Goal: Task Accomplishment & Management: Use online tool/utility

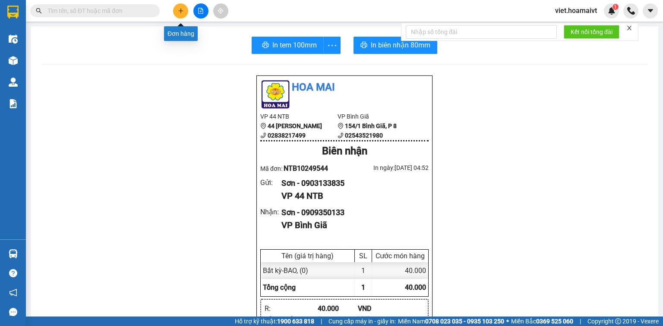
click at [181, 10] on icon "plus" at bounding box center [180, 10] width 0 height 5
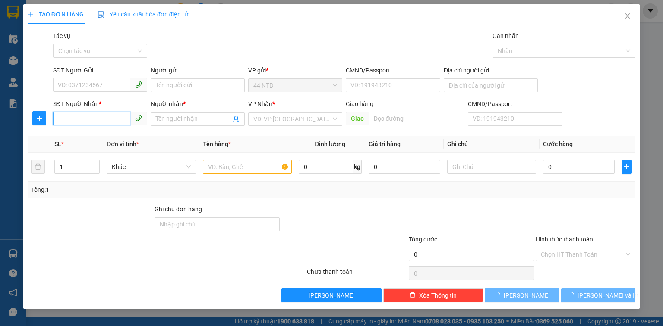
click at [85, 120] on input "SĐT Người Nhận *" at bounding box center [91, 119] width 77 height 14
type input "0934657"
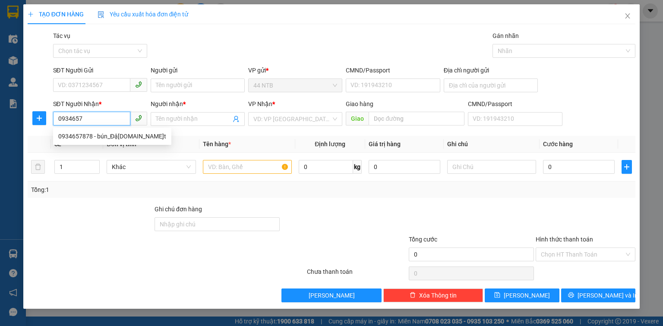
click at [93, 135] on div "0934657878 - bún_Đậu.Mẹt" at bounding box center [112, 136] width 108 height 9
type input "684_N.Đ.Chiểu_Q3"
type input "0934657878"
type input "bún_Đậ[DOMAIN_NAME]̣t"
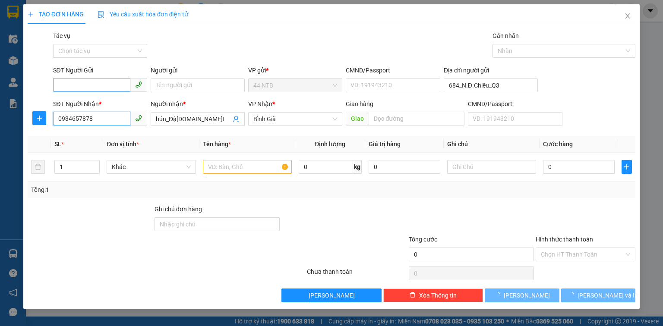
type input "0934657878"
click at [97, 85] on input "SĐT Người Gửi" at bounding box center [91, 85] width 77 height 14
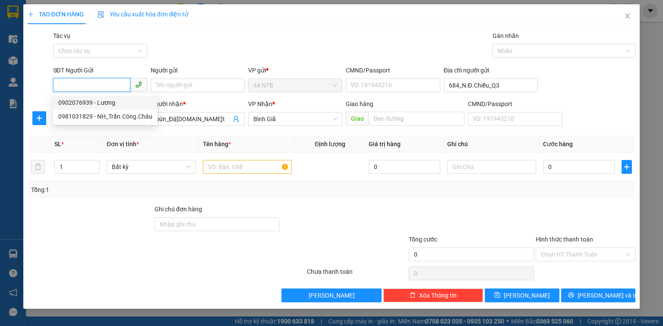
click at [104, 104] on div "0902076939 - Lương" at bounding box center [105, 102] width 94 height 9
type input "0902076939"
type input "Lương"
type input "035074000686"
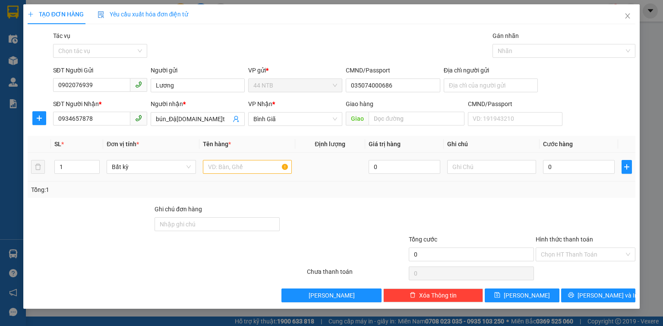
click at [222, 174] on div at bounding box center [247, 166] width 89 height 17
click at [223, 170] on input "text" at bounding box center [247, 167] width 89 height 14
type input "thùng"
click at [565, 171] on input "0" at bounding box center [579, 167] width 72 height 14
type input "4"
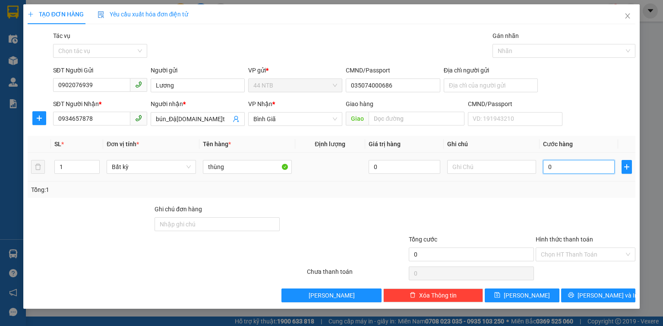
type input "4"
type input "40"
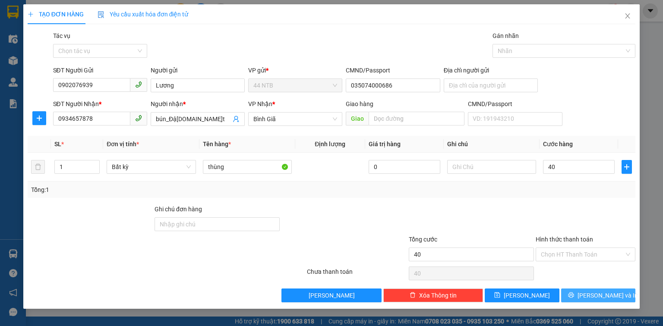
type input "40.000"
click at [590, 295] on span "Lưu và In" at bounding box center [607, 295] width 60 height 9
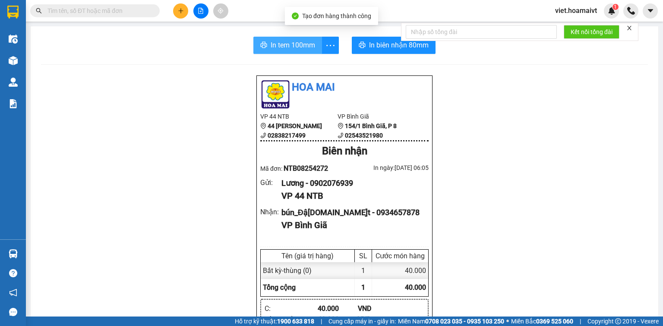
click at [265, 44] on button "In tem 100mm" at bounding box center [287, 45] width 69 height 17
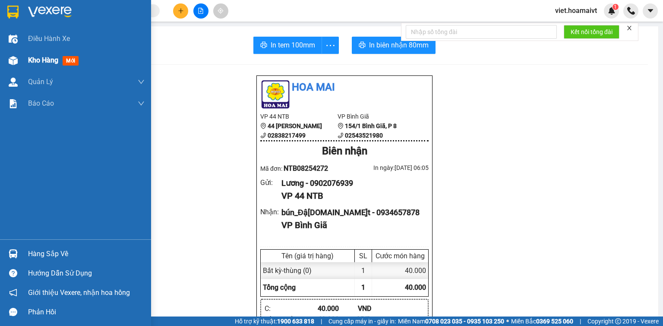
click at [40, 61] on span "Kho hàng" at bounding box center [43, 60] width 30 height 8
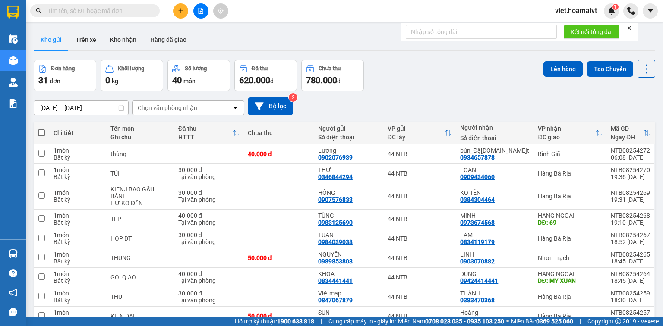
click at [202, 106] on div "Chọn văn phòng nhận" at bounding box center [181, 108] width 99 height 14
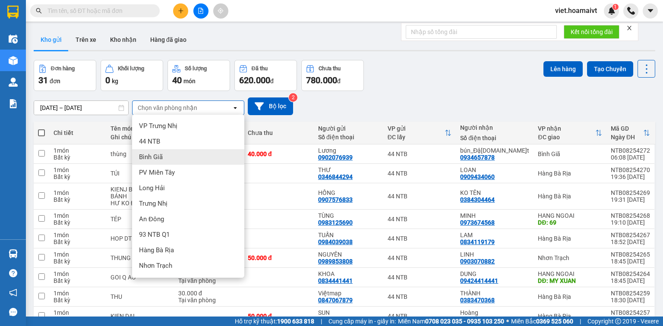
click at [194, 154] on div "Bình Giã" at bounding box center [188, 157] width 112 height 16
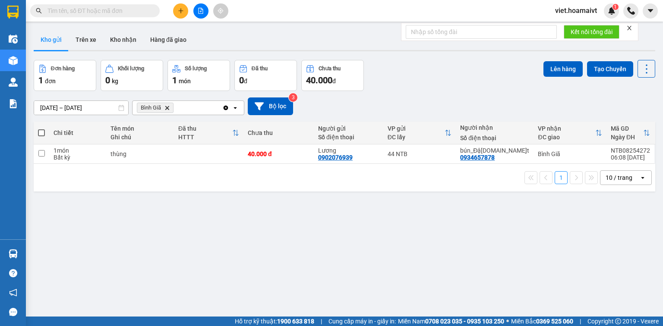
click at [40, 133] on span at bounding box center [41, 132] width 7 height 7
click at [41, 129] on input "checkbox" at bounding box center [41, 129] width 0 height 0
checkbox input "true"
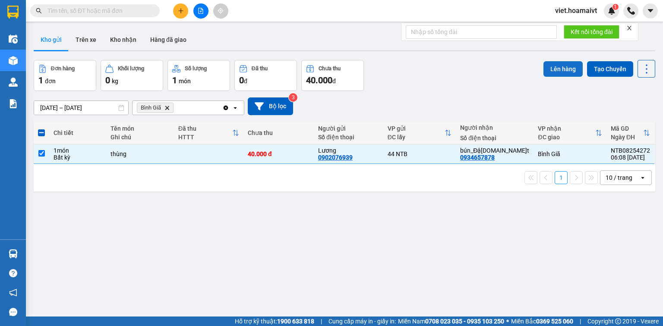
click at [557, 69] on button "Lên hàng" at bounding box center [562, 69] width 39 height 16
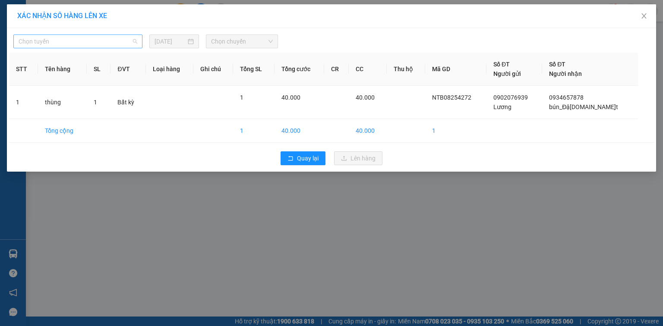
click at [75, 44] on span "Chọn tuyến" at bounding box center [78, 41] width 119 height 13
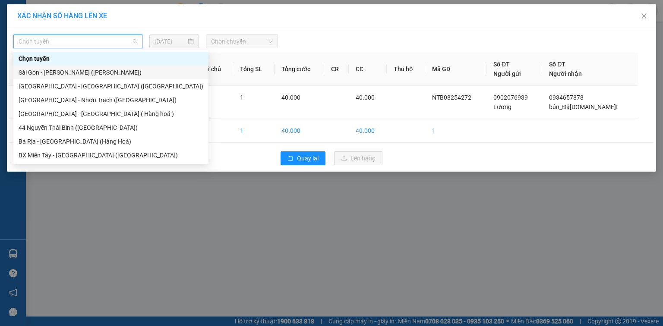
click at [95, 72] on div "Sài Gòn - [PERSON_NAME] ([PERSON_NAME])" at bounding box center [111, 72] width 185 height 9
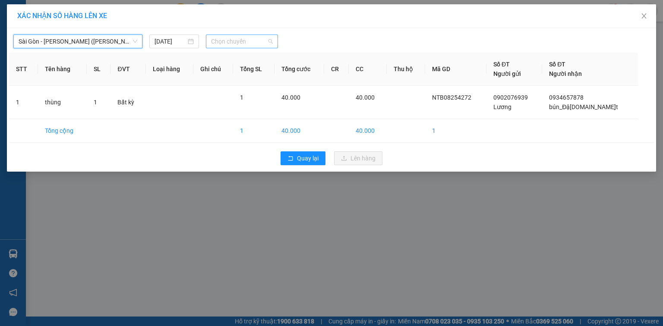
click at [247, 42] on span "Chọn chuyến" at bounding box center [242, 41] width 62 height 13
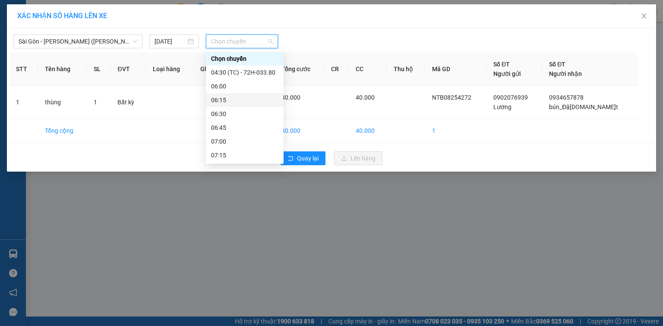
click at [245, 101] on div "06:15" at bounding box center [244, 99] width 67 height 9
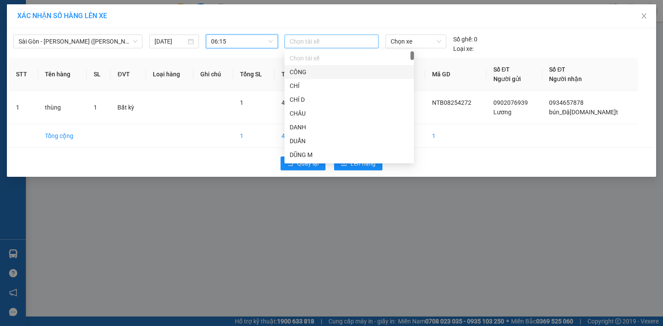
click at [336, 45] on div at bounding box center [331, 41] width 90 height 10
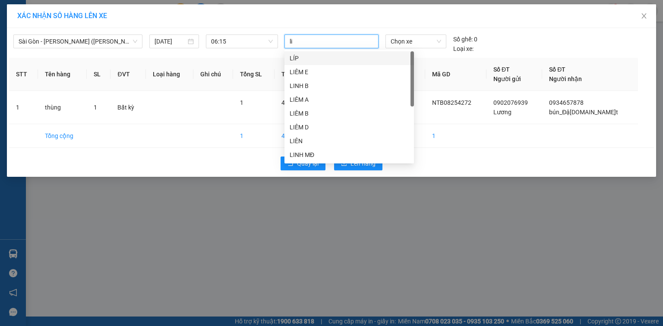
type input "lie"
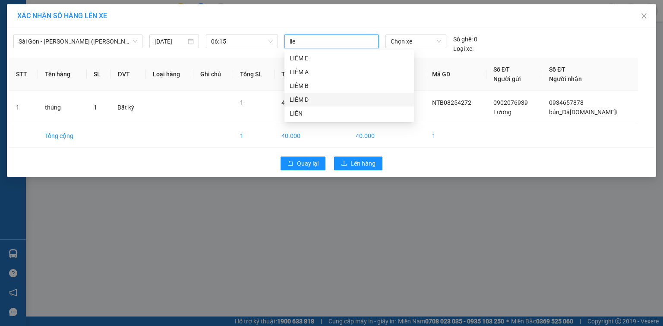
click at [329, 100] on div "LIÊM D" at bounding box center [349, 99] width 119 height 9
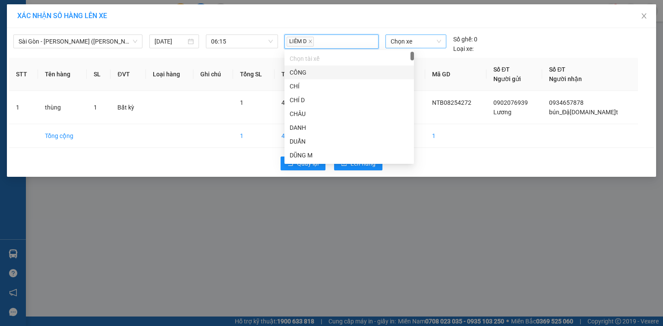
click at [404, 43] on span "Chọn xe" at bounding box center [415, 41] width 50 height 13
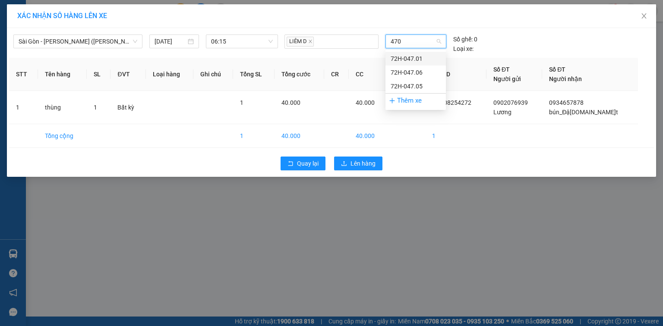
type input "4701"
click at [412, 58] on div "72H-047.01" at bounding box center [415, 58] width 50 height 9
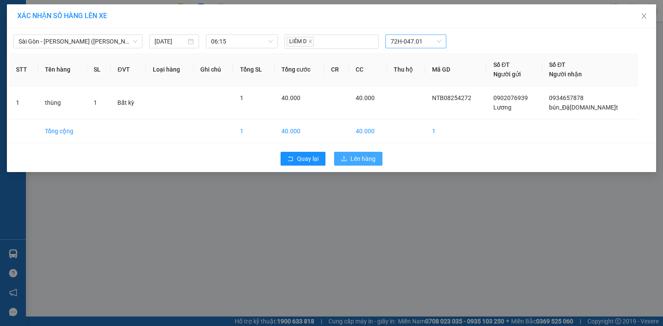
click at [361, 160] on span "Lên hàng" at bounding box center [362, 158] width 25 height 9
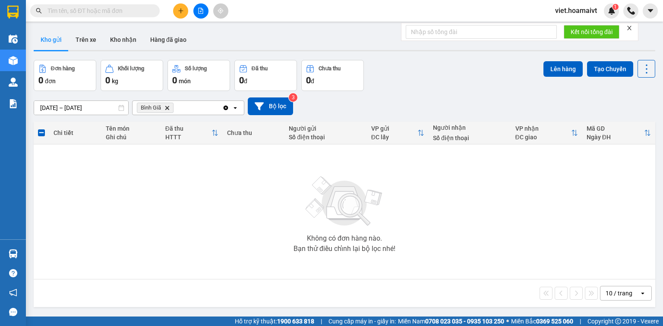
click at [167, 110] on icon "Delete" at bounding box center [166, 107] width 5 height 5
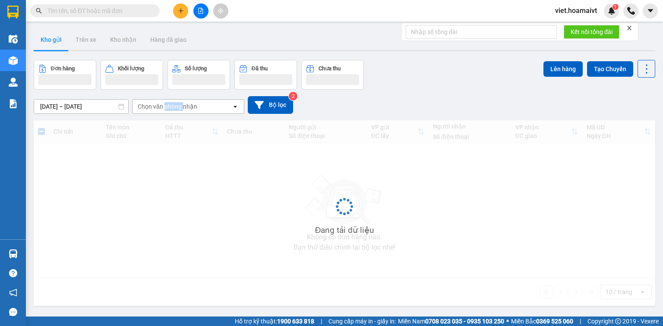
click at [167, 110] on div "Chọn văn phòng nhận" at bounding box center [168, 106] width 60 height 9
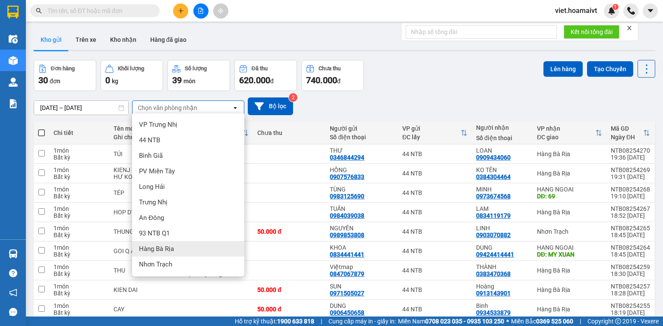
click at [166, 251] on span "Hàng Bà Rịa" at bounding box center [156, 249] width 35 height 9
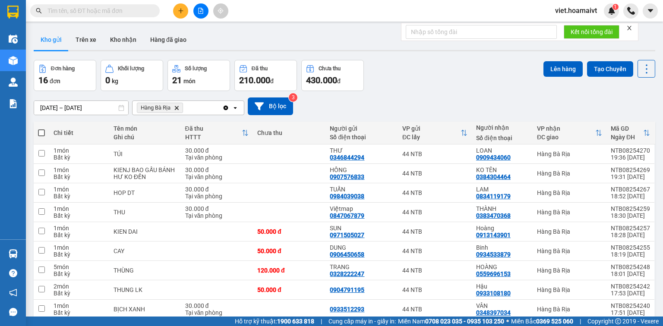
click at [42, 133] on span at bounding box center [41, 132] width 7 height 7
click at [41, 129] on input "checkbox" at bounding box center [41, 129] width 0 height 0
checkbox input "true"
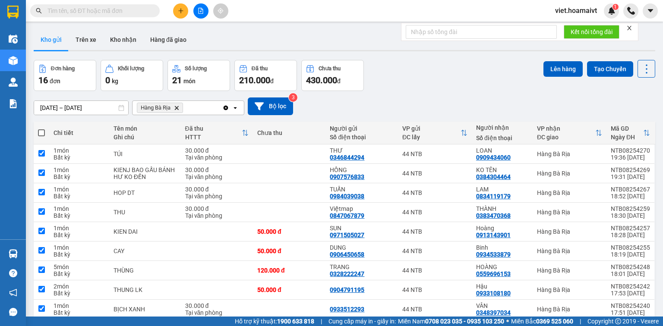
checkbox input "true"
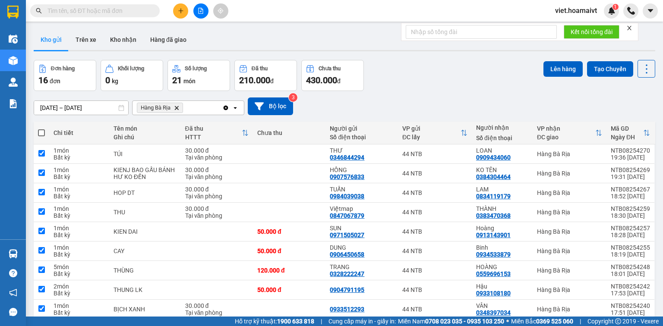
checkbox input "true"
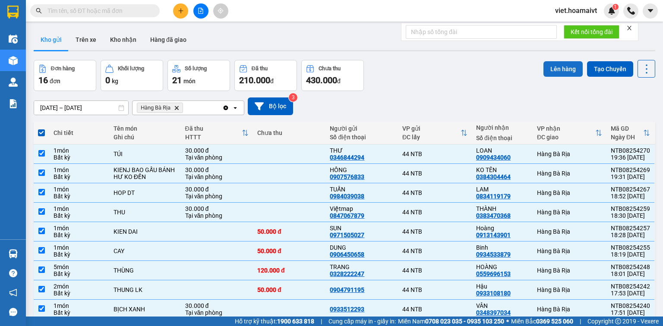
click at [562, 73] on button "Lên hàng" at bounding box center [562, 69] width 39 height 16
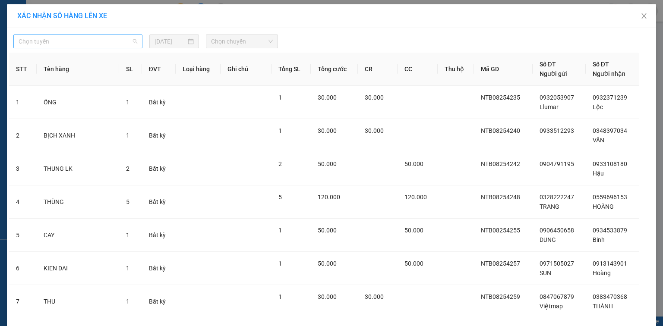
click at [88, 41] on span "Chọn tuyến" at bounding box center [78, 41] width 119 height 13
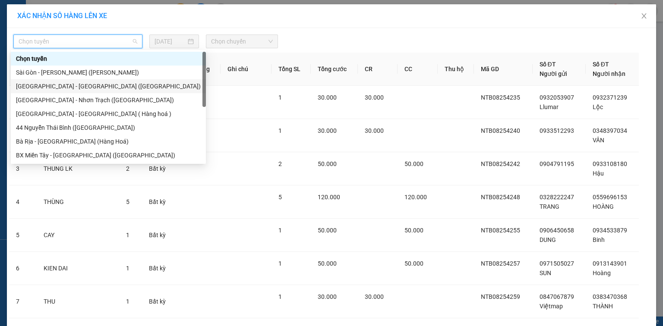
click at [87, 84] on div "[GEOGRAPHIC_DATA] - [GEOGRAPHIC_DATA] ([GEOGRAPHIC_DATA])" at bounding box center [108, 86] width 185 height 9
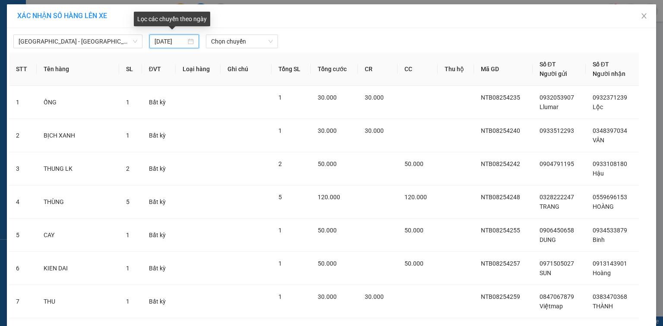
click at [155, 40] on input "[DATE]" at bounding box center [169, 41] width 31 height 9
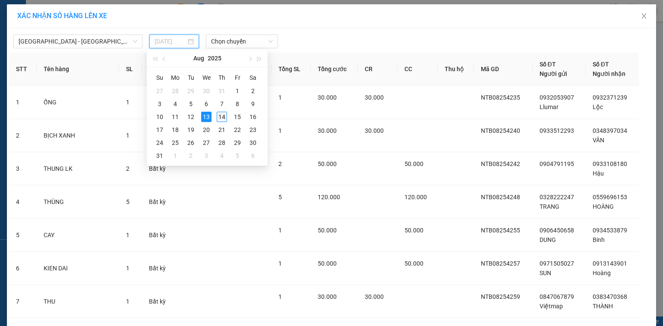
click at [220, 116] on div "14" at bounding box center [222, 117] width 10 height 10
type input "[DATE]"
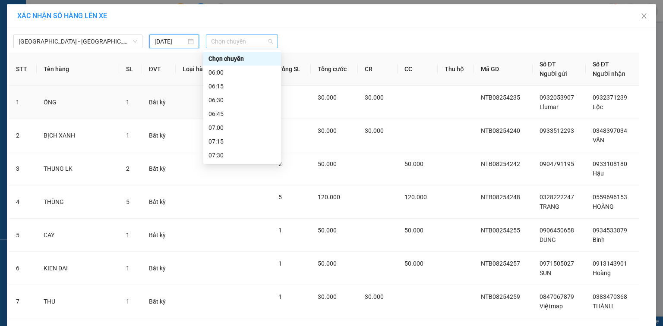
click at [240, 41] on span "Chọn chuyến" at bounding box center [242, 41] width 62 height 13
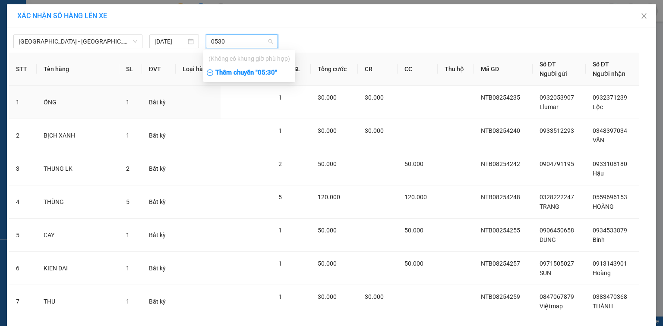
type input "0530"
click at [269, 73] on div "Thêm chuyến " 05:30 "" at bounding box center [249, 73] width 92 height 15
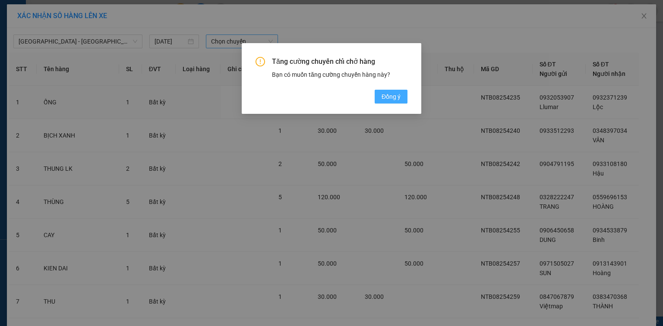
click at [400, 98] on span "Đồng ý" at bounding box center [390, 96] width 19 height 9
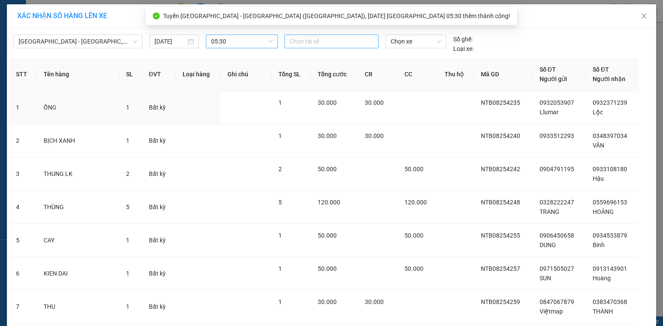
click at [315, 41] on div at bounding box center [331, 41] width 90 height 10
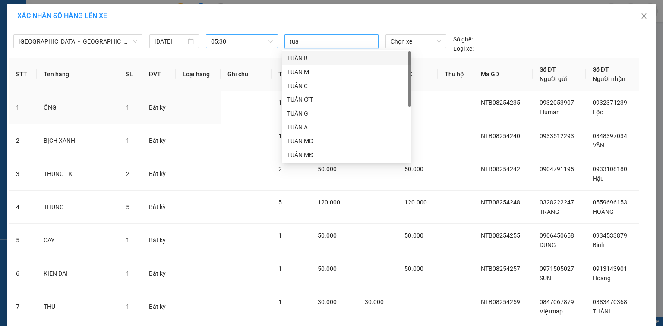
type input "tuan"
click at [356, 126] on div "TUẤN A" at bounding box center [346, 127] width 119 height 9
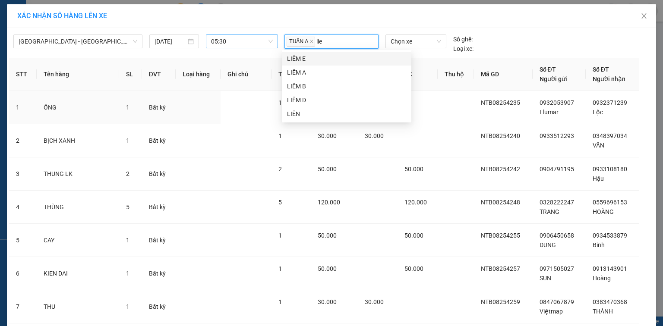
type input "liem"
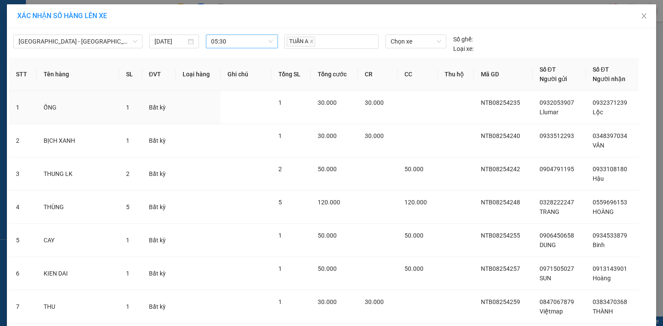
click at [321, 107] on body "Kết quả tìm kiếm ( 0 ) Bộ lọc Ngày tạo đơn gần nhất No Data viet.hoamaivt 1 Điề…" at bounding box center [331, 163] width 663 height 326
click at [336, 38] on div "TUẤN A" at bounding box center [331, 41] width 90 height 13
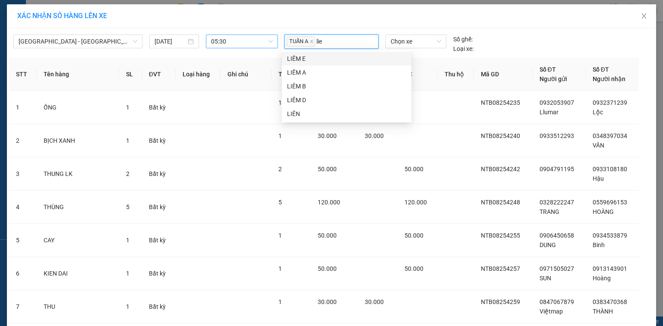
type input "liem"
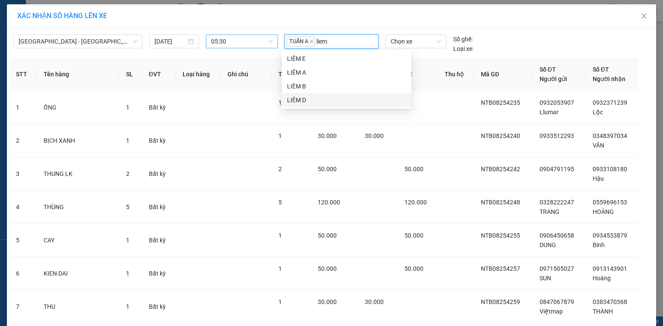
click at [318, 102] on div "LIÊM D" at bounding box center [346, 99] width 119 height 9
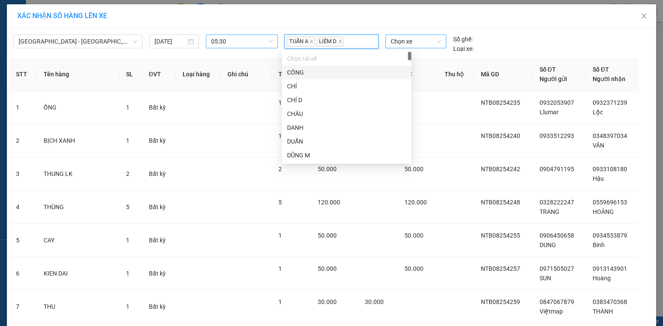
click at [395, 39] on span "Chọn xe" at bounding box center [415, 41] width 50 height 13
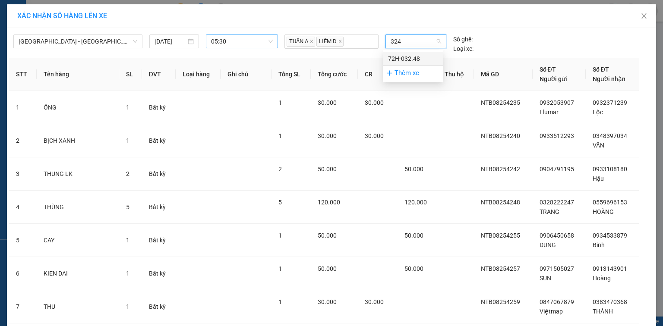
type input "3248"
click at [399, 56] on div "72H-032.48" at bounding box center [413, 58] width 50 height 9
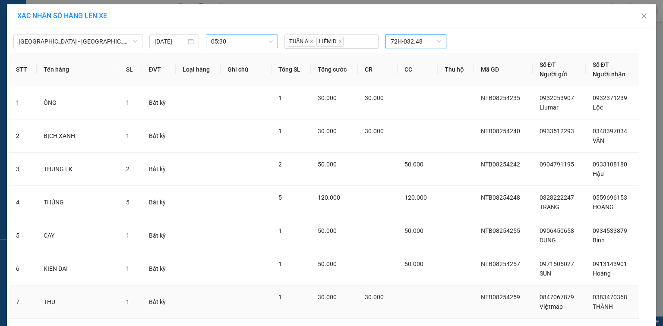
scroll to position [154, 0]
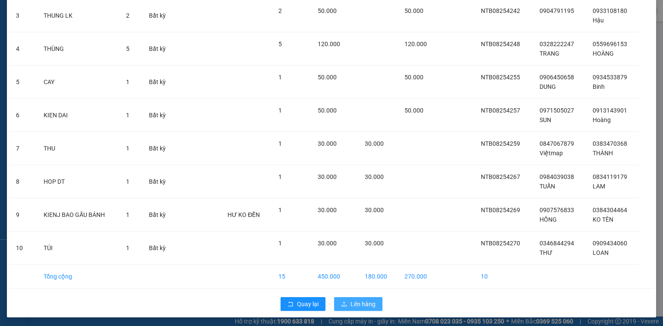
click at [357, 301] on span "Lên hàng" at bounding box center [362, 303] width 25 height 9
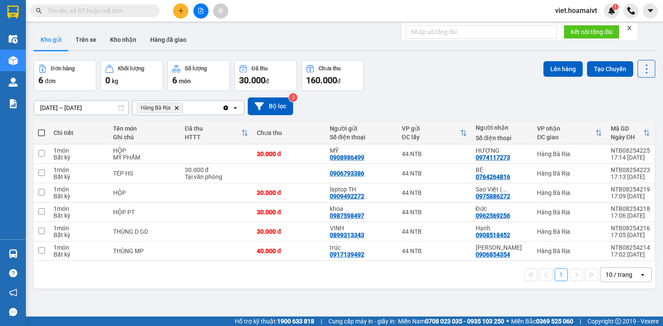
drag, startPoint x: 598, startPoint y: 270, endPoint x: 606, endPoint y: 275, distance: 9.3
click at [601, 272] on div "10 / trang" at bounding box center [619, 275] width 39 height 14
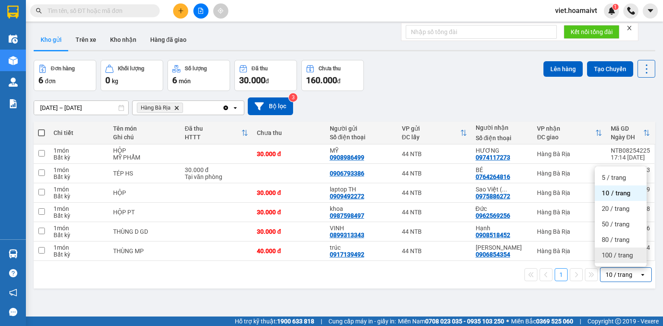
click at [606, 261] on div "100 / trang" at bounding box center [621, 256] width 52 height 16
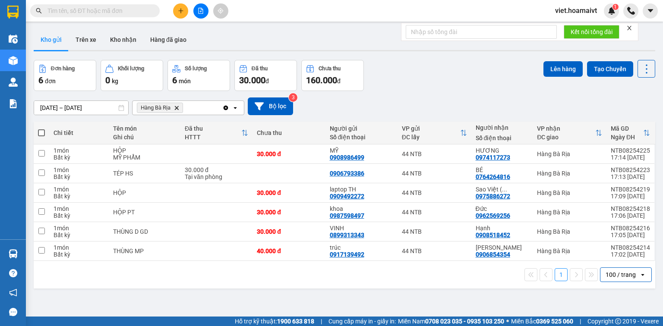
click at [41, 132] on span at bounding box center [41, 132] width 7 height 7
click at [41, 129] on input "checkbox" at bounding box center [41, 129] width 0 height 0
checkbox input "true"
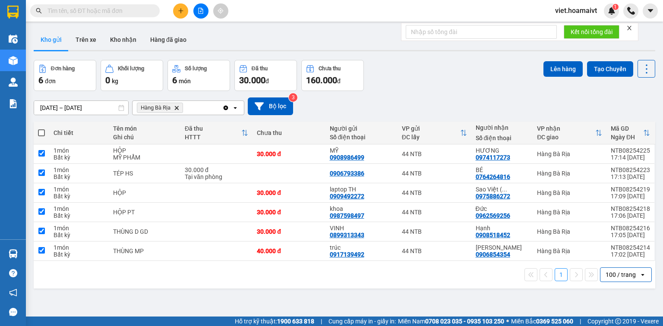
checkbox input "true"
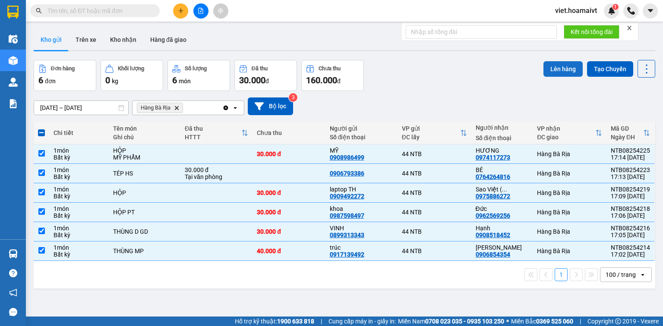
click at [556, 70] on button "Lên hàng" at bounding box center [562, 69] width 39 height 16
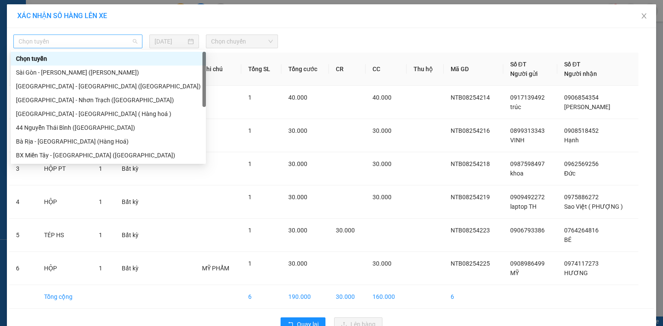
click at [110, 36] on span "Chọn tuyến" at bounding box center [78, 41] width 119 height 13
click at [116, 84] on div "[GEOGRAPHIC_DATA] - [GEOGRAPHIC_DATA] ([GEOGRAPHIC_DATA])" at bounding box center [108, 86] width 185 height 9
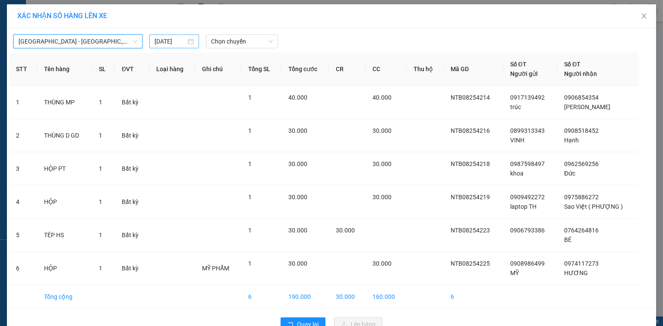
click at [155, 46] on input "[DATE]" at bounding box center [169, 41] width 31 height 9
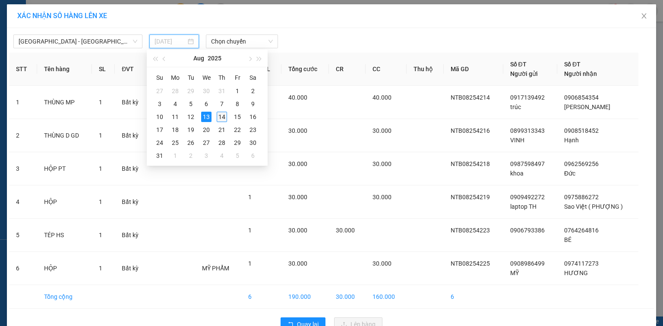
click at [221, 119] on div "14" at bounding box center [222, 117] width 10 height 10
type input "[DATE]"
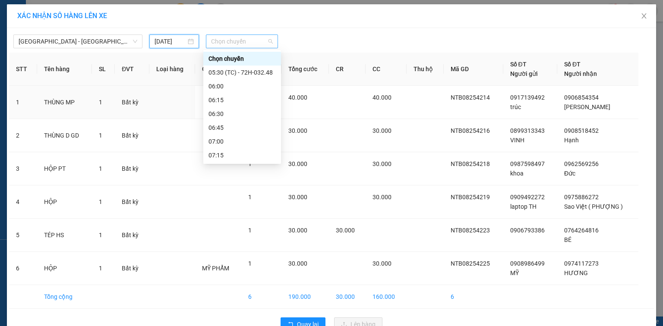
click at [233, 41] on span "Chọn chuyến" at bounding box center [242, 41] width 62 height 13
click at [241, 74] on div "05:30 (TC) - 72H-032.48" at bounding box center [241, 72] width 67 height 9
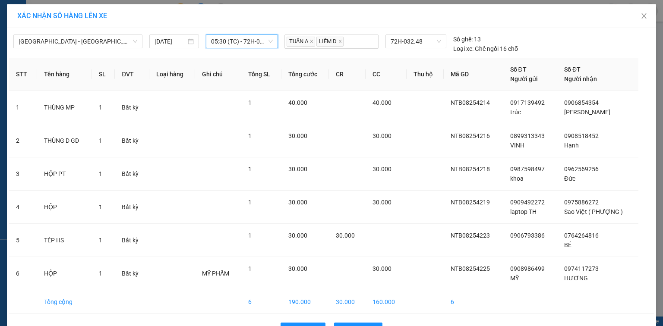
scroll to position [26, 0]
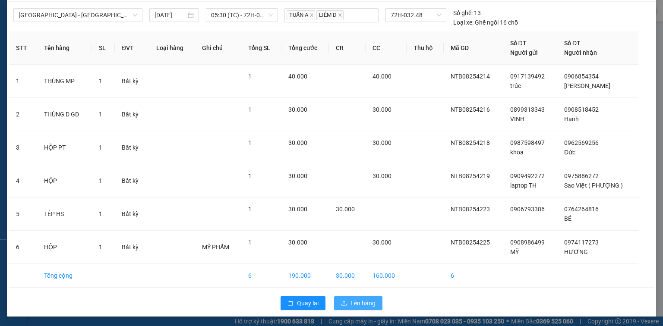
click at [352, 299] on span "Lên hàng" at bounding box center [362, 303] width 25 height 9
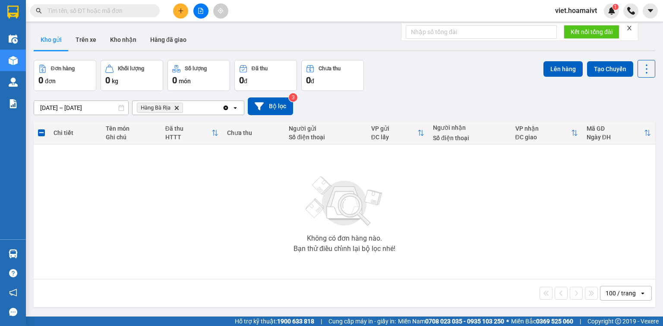
click at [176, 107] on icon "Delete" at bounding box center [176, 107] width 5 height 5
click at [176, 107] on div "Chọn văn phòng nhận" at bounding box center [168, 108] width 60 height 9
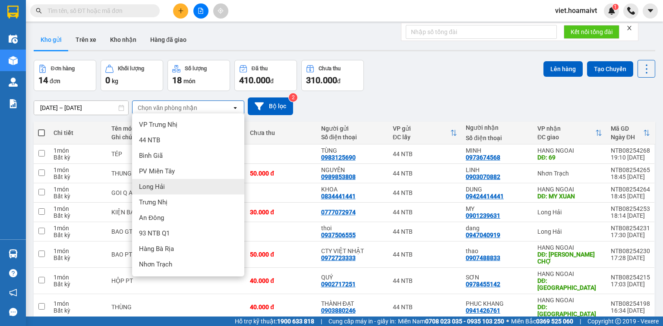
click at [208, 192] on div "Long Hải" at bounding box center [188, 187] width 112 height 16
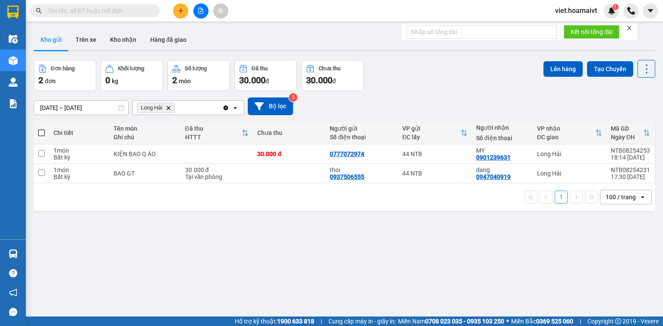
click at [43, 131] on span at bounding box center [41, 132] width 7 height 7
click at [41, 129] on input "checkbox" at bounding box center [41, 129] width 0 height 0
checkbox input "true"
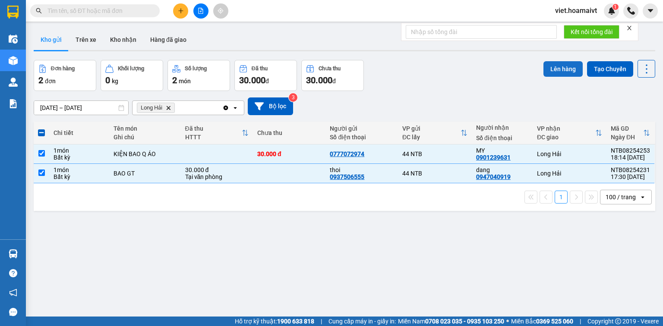
click at [551, 69] on button "Lên hàng" at bounding box center [562, 69] width 39 height 16
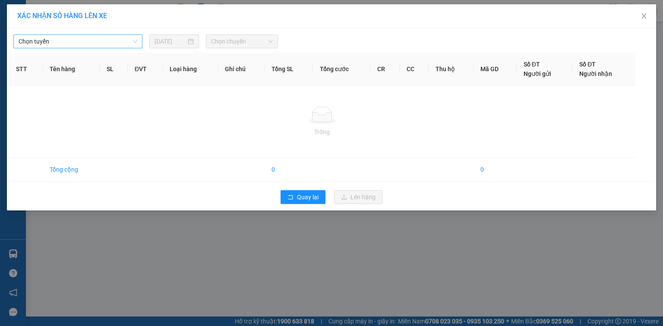
click at [114, 43] on span "Chọn tuyến" at bounding box center [78, 41] width 119 height 13
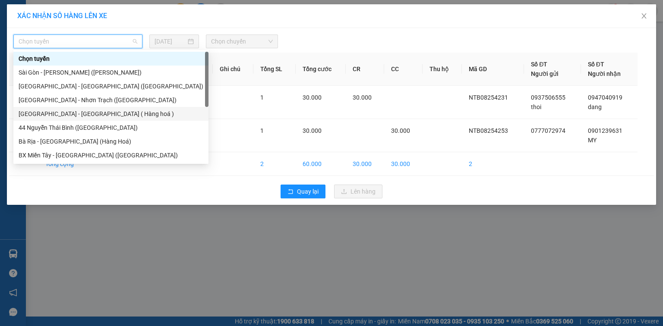
click at [107, 116] on div "[GEOGRAPHIC_DATA] - [GEOGRAPHIC_DATA] ( Hàng hoá )" at bounding box center [111, 113] width 185 height 9
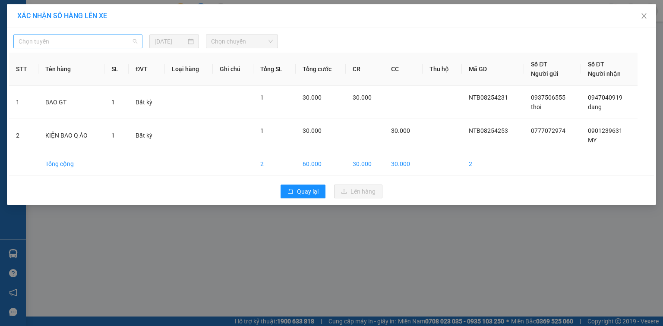
click at [122, 42] on span "Chọn tuyến" at bounding box center [78, 41] width 119 height 13
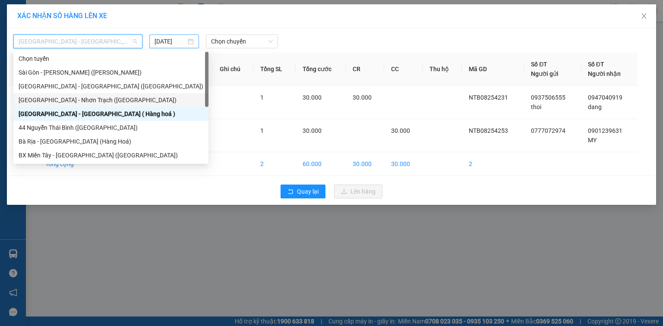
click at [175, 41] on input "[DATE]" at bounding box center [169, 41] width 31 height 9
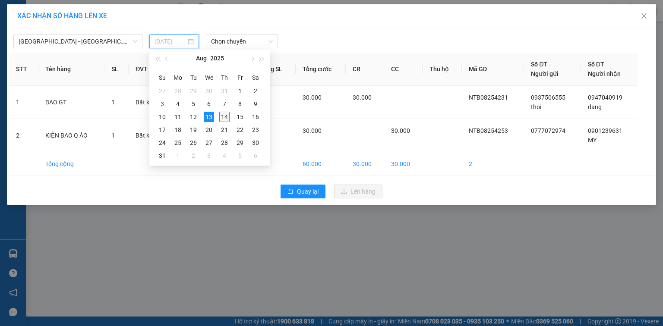
click at [226, 116] on div "14" at bounding box center [224, 117] width 10 height 10
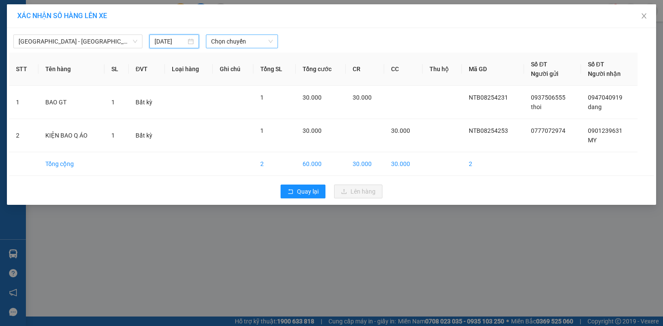
type input "[DATE]"
click at [249, 41] on span "Chọn chuyến" at bounding box center [242, 41] width 62 height 13
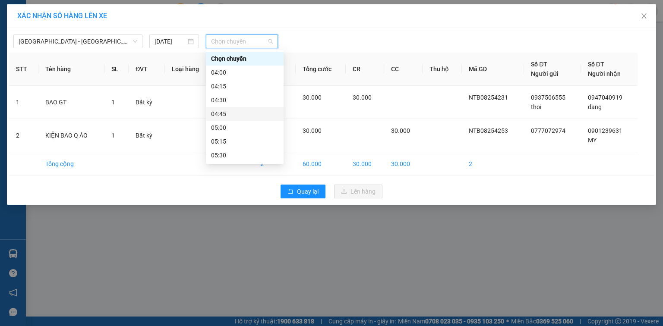
scroll to position [69, 0]
click at [253, 140] on div "06:30" at bounding box center [244, 141] width 67 height 9
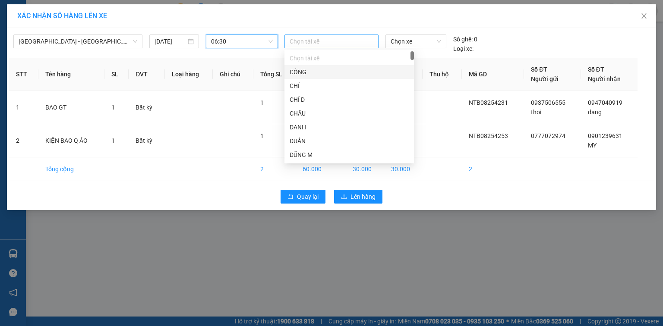
click at [334, 45] on div at bounding box center [331, 41] width 90 height 10
type input "c"
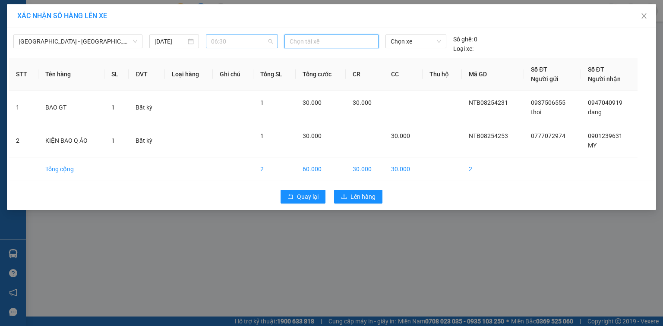
click at [259, 48] on div "06:30" at bounding box center [242, 42] width 72 height 14
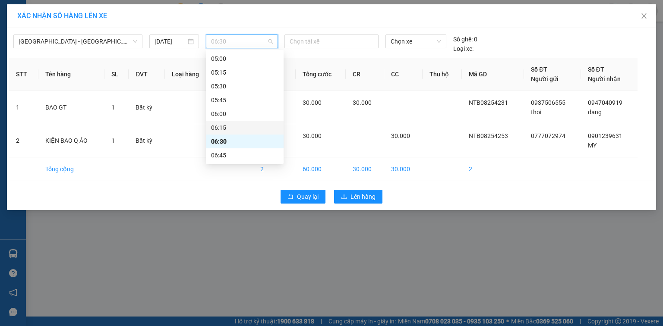
click at [244, 125] on div "06:15" at bounding box center [244, 127] width 67 height 9
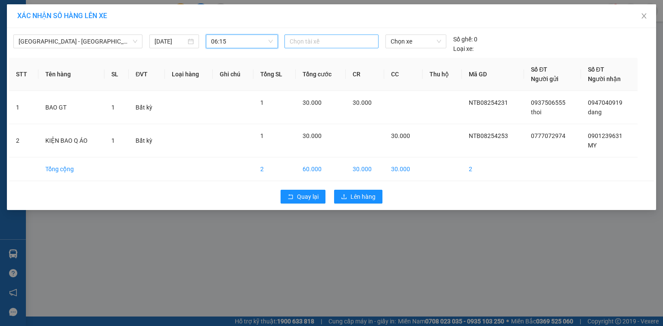
click at [309, 41] on div at bounding box center [331, 41] width 90 height 10
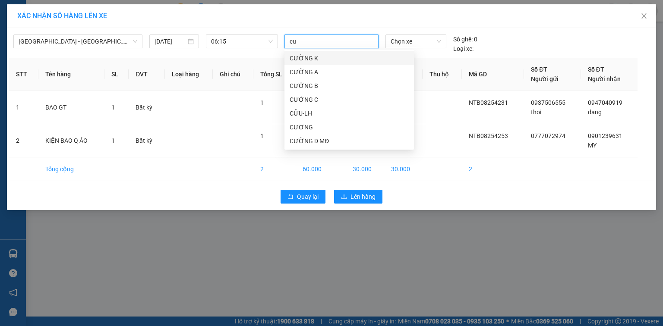
type input "cuu"
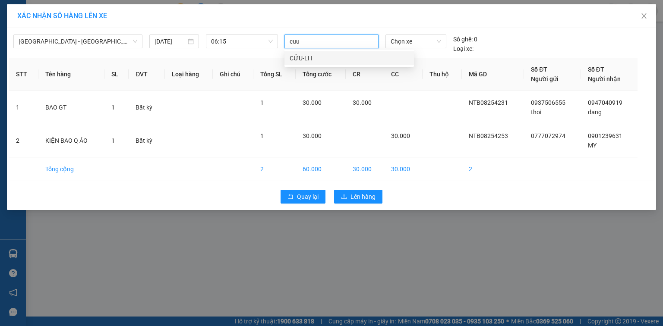
click at [311, 56] on div "CỬU-LH" at bounding box center [349, 57] width 119 height 9
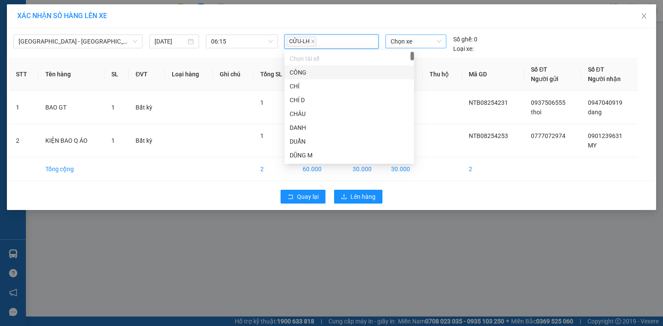
click at [406, 42] on span "Chọn xe" at bounding box center [415, 41] width 50 height 13
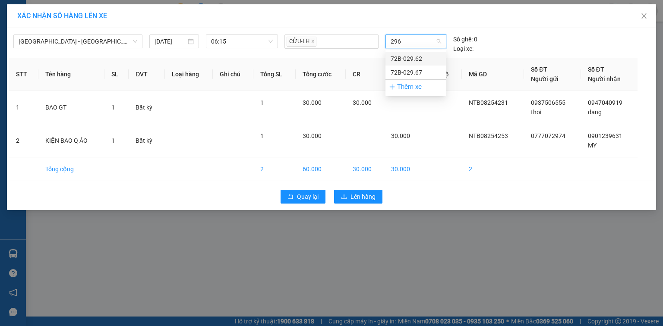
type input "2967"
click at [409, 55] on div "72B-029.67" at bounding box center [415, 58] width 50 height 9
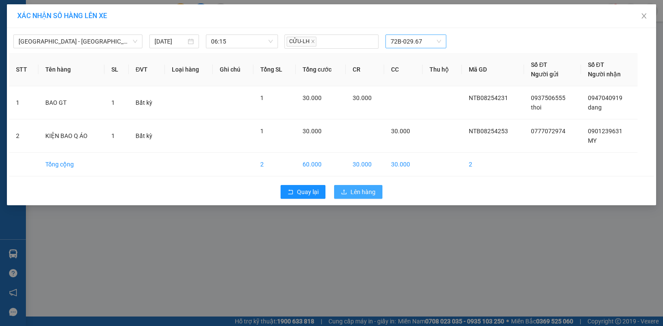
click at [347, 192] on button "Lên hàng" at bounding box center [358, 192] width 48 height 14
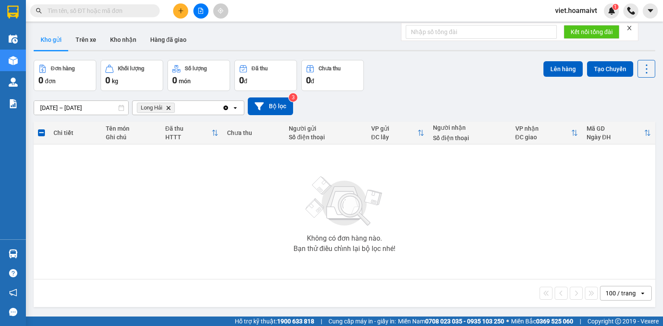
click at [170, 107] on icon "Delete" at bounding box center [168, 107] width 5 height 5
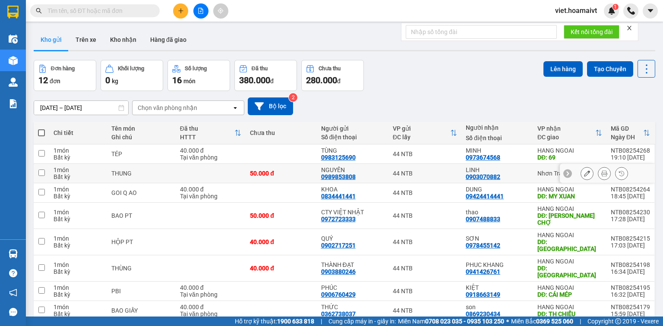
click at [305, 176] on td "50.000 đ" at bounding box center [280, 173] width 71 height 19
checkbox input "true"
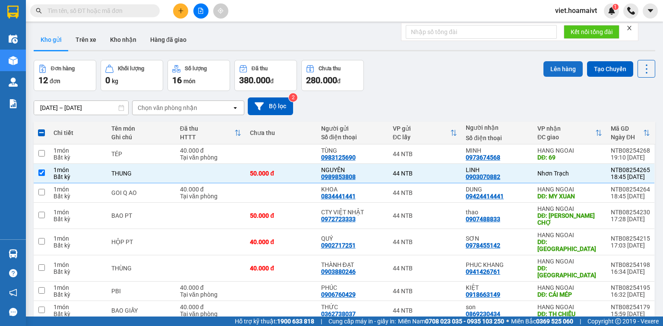
click at [556, 67] on button "Lên hàng" at bounding box center [562, 69] width 39 height 16
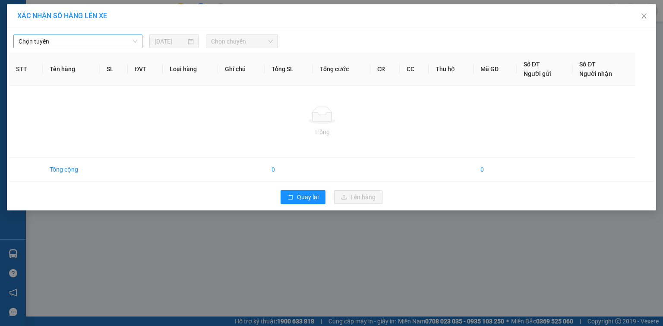
click at [72, 41] on span "Chọn tuyến" at bounding box center [78, 41] width 119 height 13
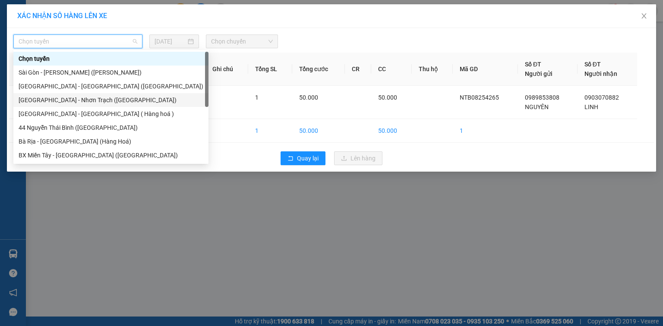
click at [84, 104] on div "[GEOGRAPHIC_DATA] - Nhơn Trạch ([GEOGRAPHIC_DATA])" at bounding box center [111, 99] width 185 height 9
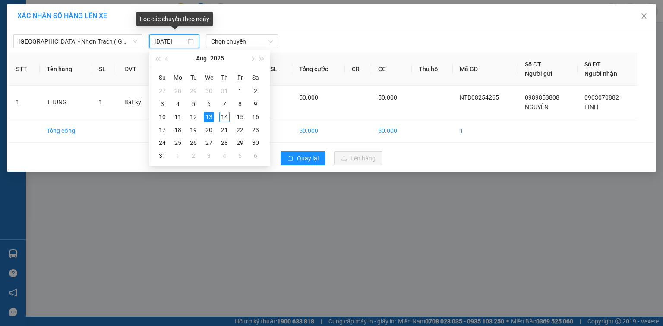
click at [167, 41] on input "[DATE]" at bounding box center [169, 41] width 31 height 9
click at [223, 120] on div "14" at bounding box center [224, 117] width 10 height 10
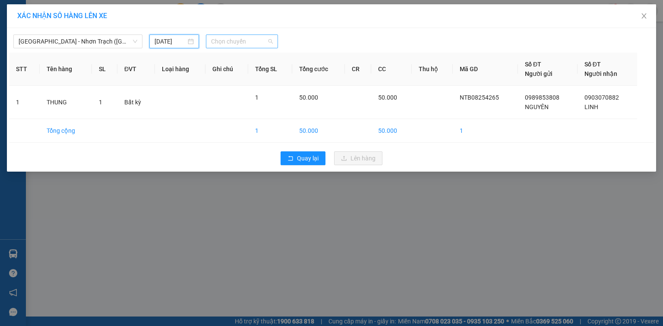
click at [239, 43] on span "Chọn chuyến" at bounding box center [242, 41] width 62 height 13
type input "[DATE]"
type input "0530"
click at [269, 74] on div "Thêm chuyến " 05:30 "" at bounding box center [252, 73] width 92 height 15
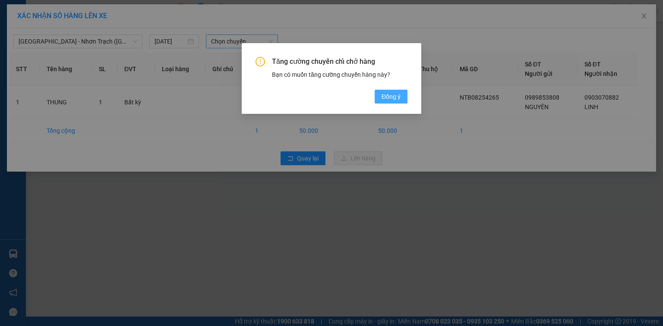
click at [390, 98] on span "Đồng ý" at bounding box center [390, 96] width 19 height 9
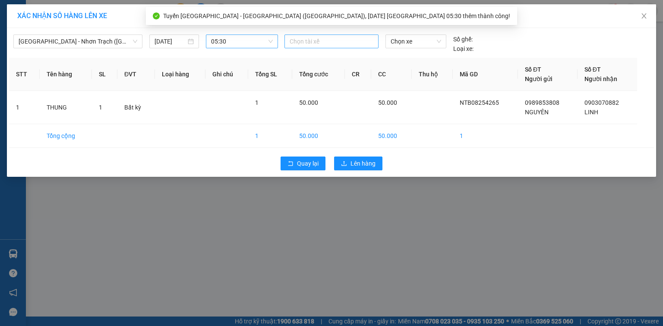
click at [311, 41] on div at bounding box center [331, 41] width 90 height 10
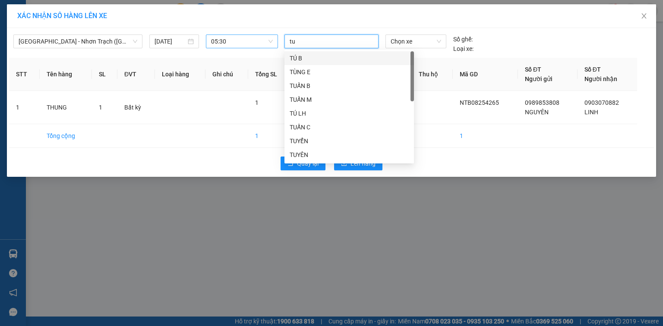
type input "tua"
click at [324, 133] on div "TUẤN A" at bounding box center [348, 127] width 129 height 14
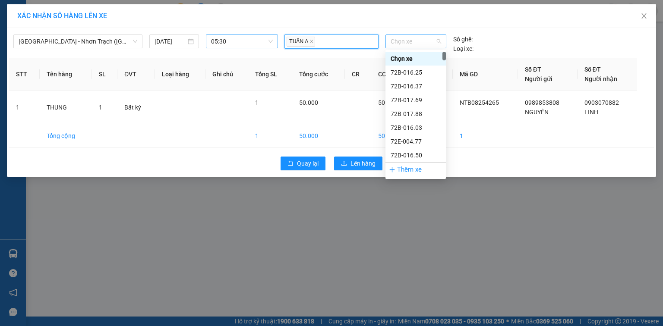
click at [411, 43] on span "Chọn xe" at bounding box center [415, 41] width 50 height 13
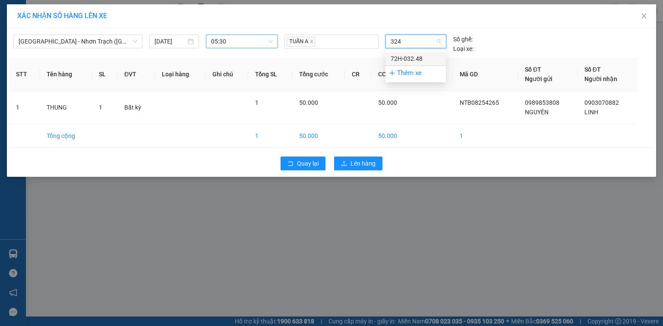
type input "3248"
click at [417, 58] on div "72H-032.48" at bounding box center [415, 58] width 50 height 9
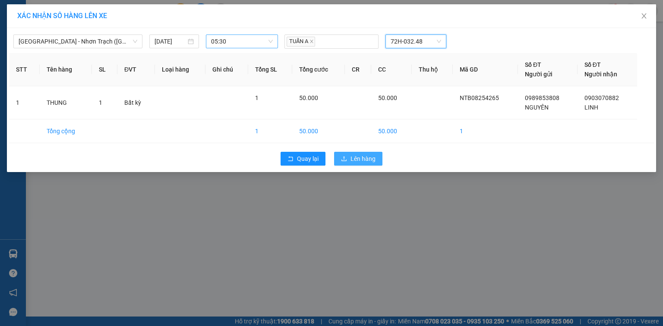
click at [364, 155] on span "Lên hàng" at bounding box center [362, 158] width 25 height 9
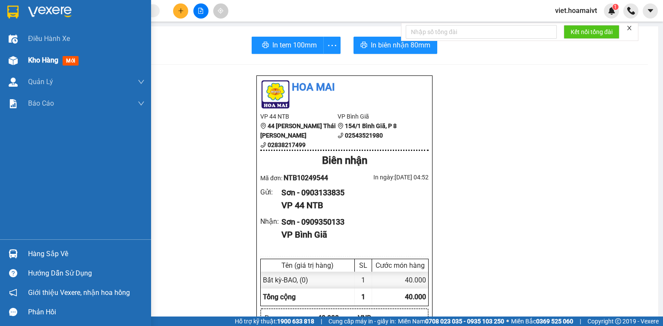
click at [38, 60] on span "Kho hàng" at bounding box center [43, 60] width 30 height 8
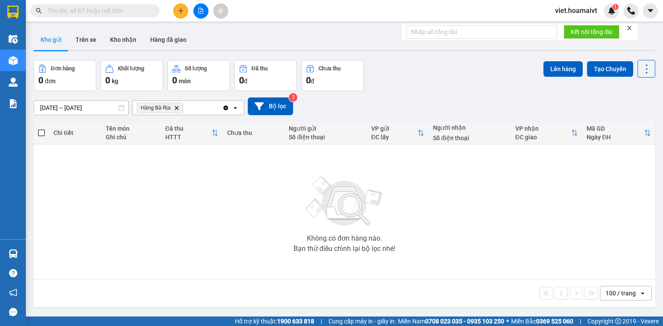
click at [177, 107] on icon "Hàng Bà Rịa, close by backspace" at bounding box center [177, 108] width 4 height 4
